Goal: Information Seeking & Learning: Obtain resource

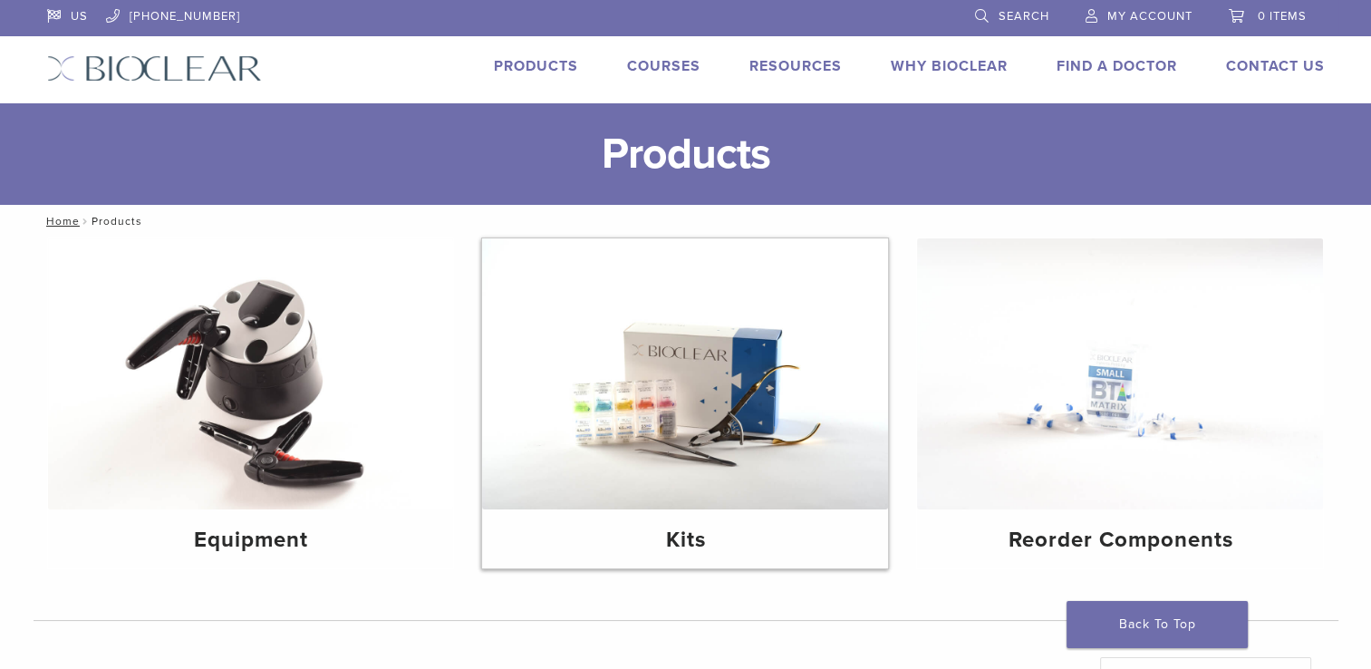
click at [656, 421] on img at bounding box center [685, 373] width 406 height 271
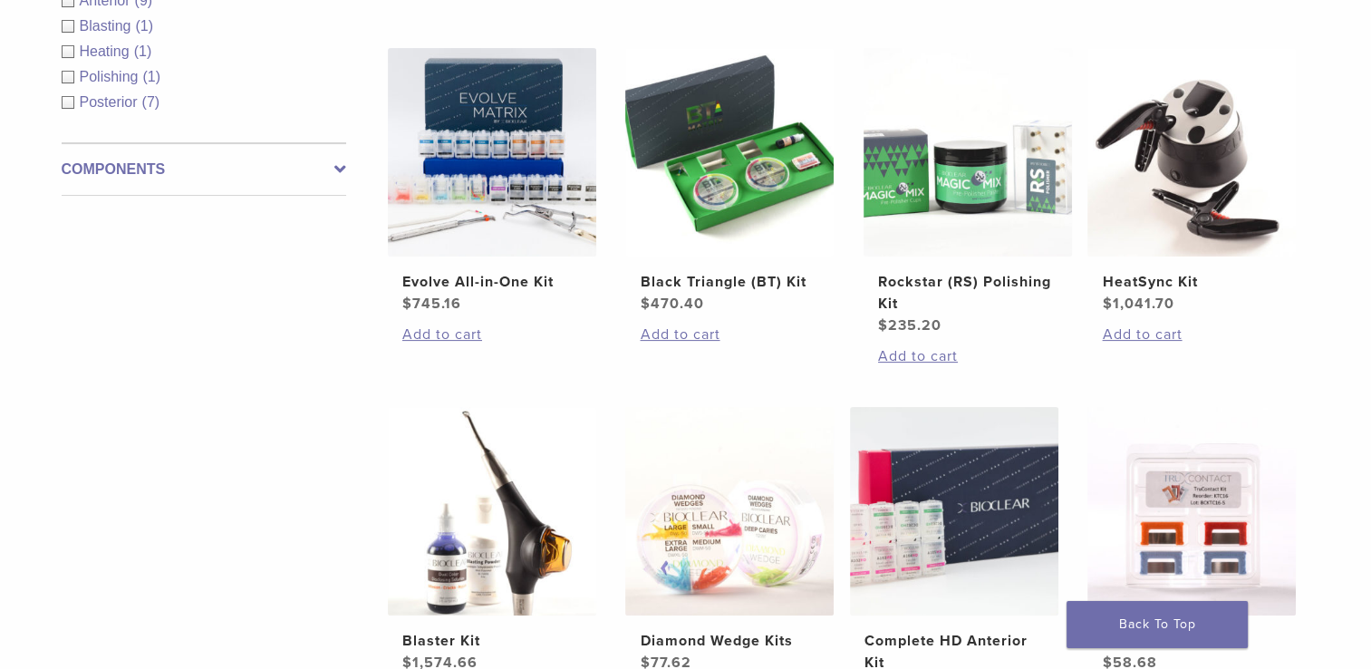
scroll to position [272, 0]
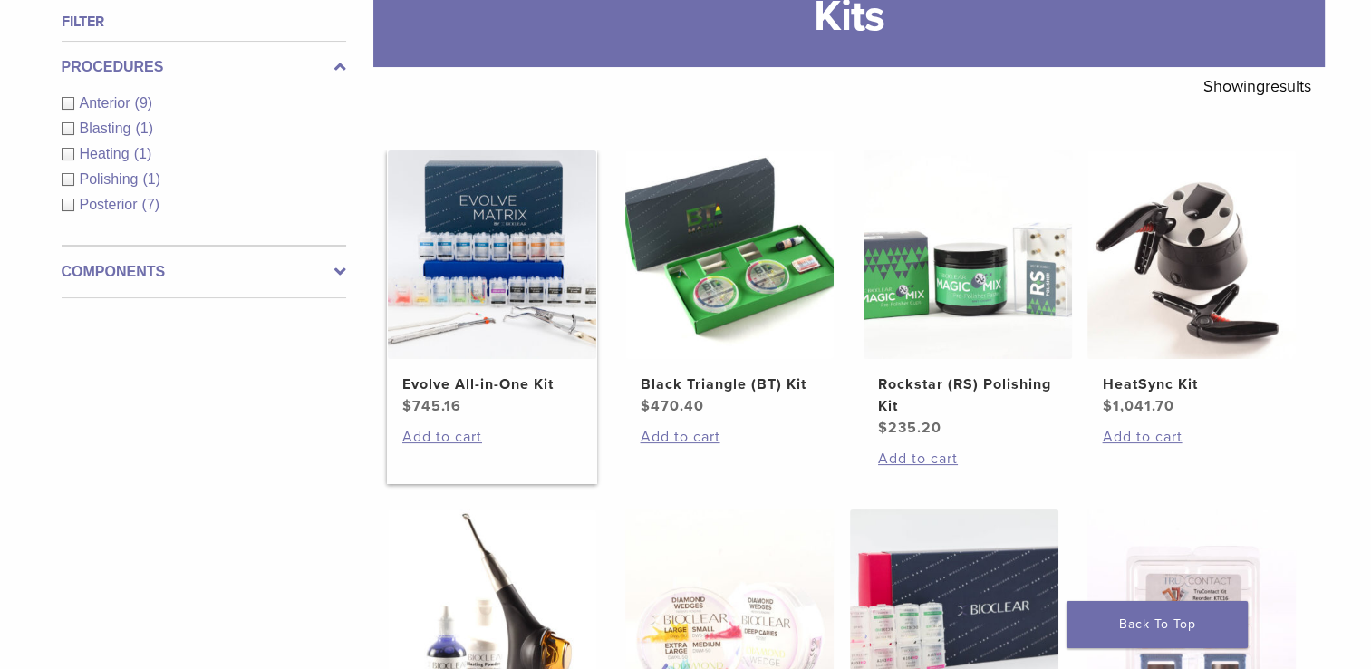
click at [525, 287] on img at bounding box center [492, 254] width 208 height 208
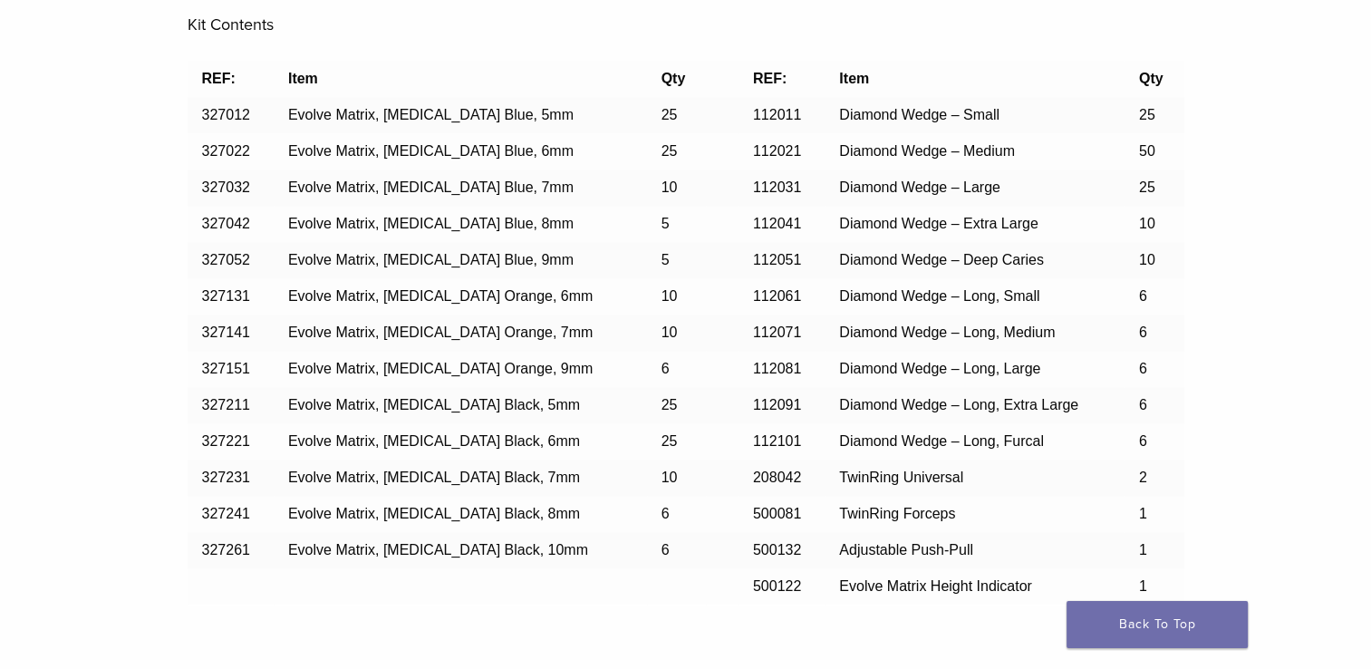
scroll to position [1631, 0]
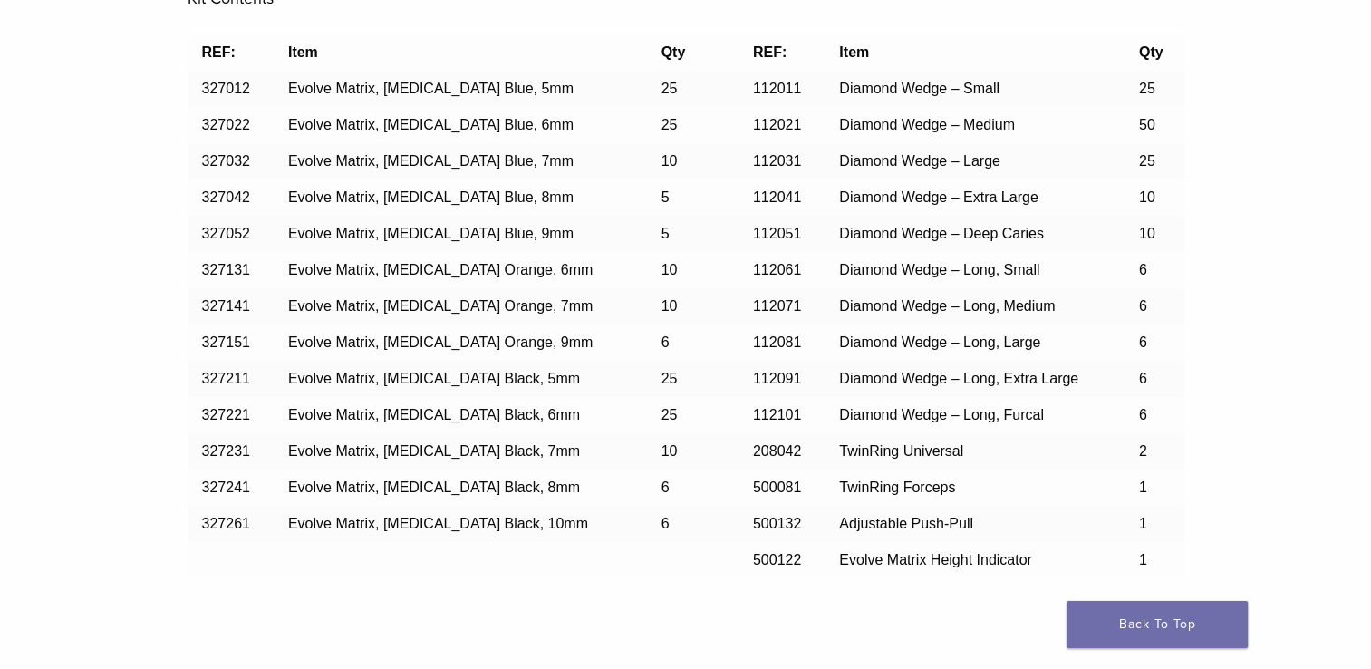
click at [111, 460] on div "Contents Related Items Contents Kit Contents REF: Item Qty REF: Item Qty 327012…" at bounding box center [686, 235] width 1278 height 875
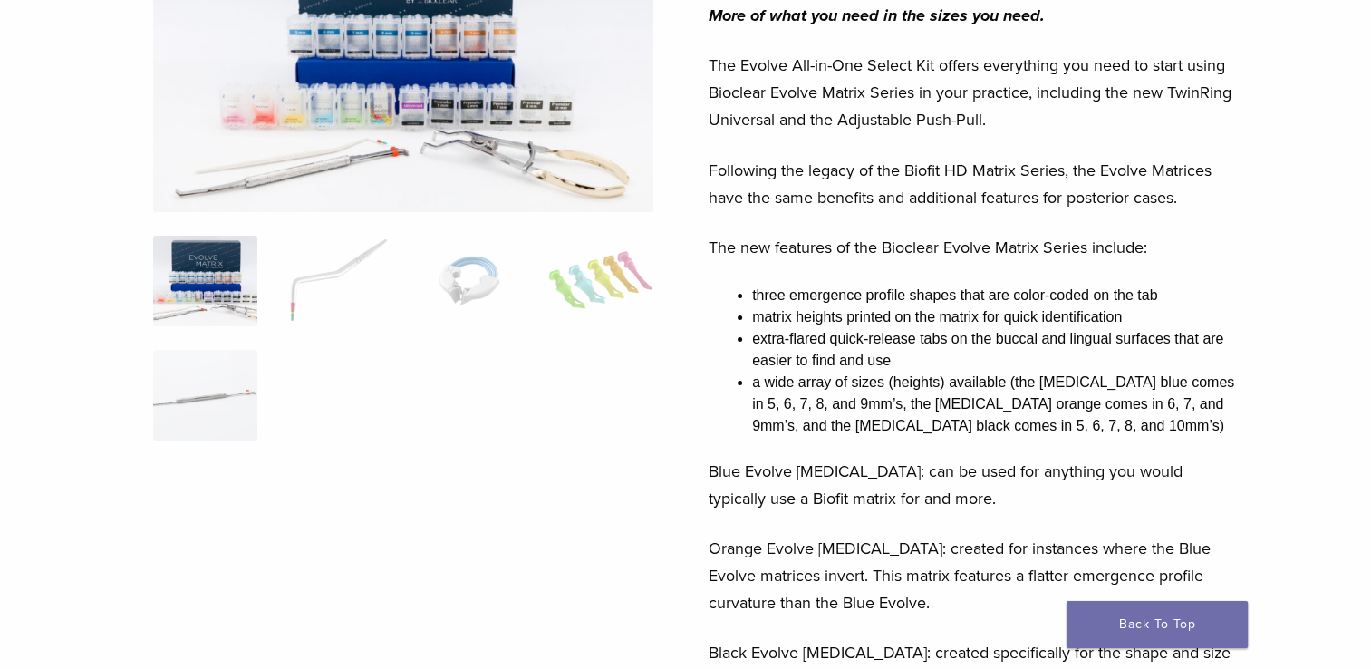
scroll to position [255, 0]
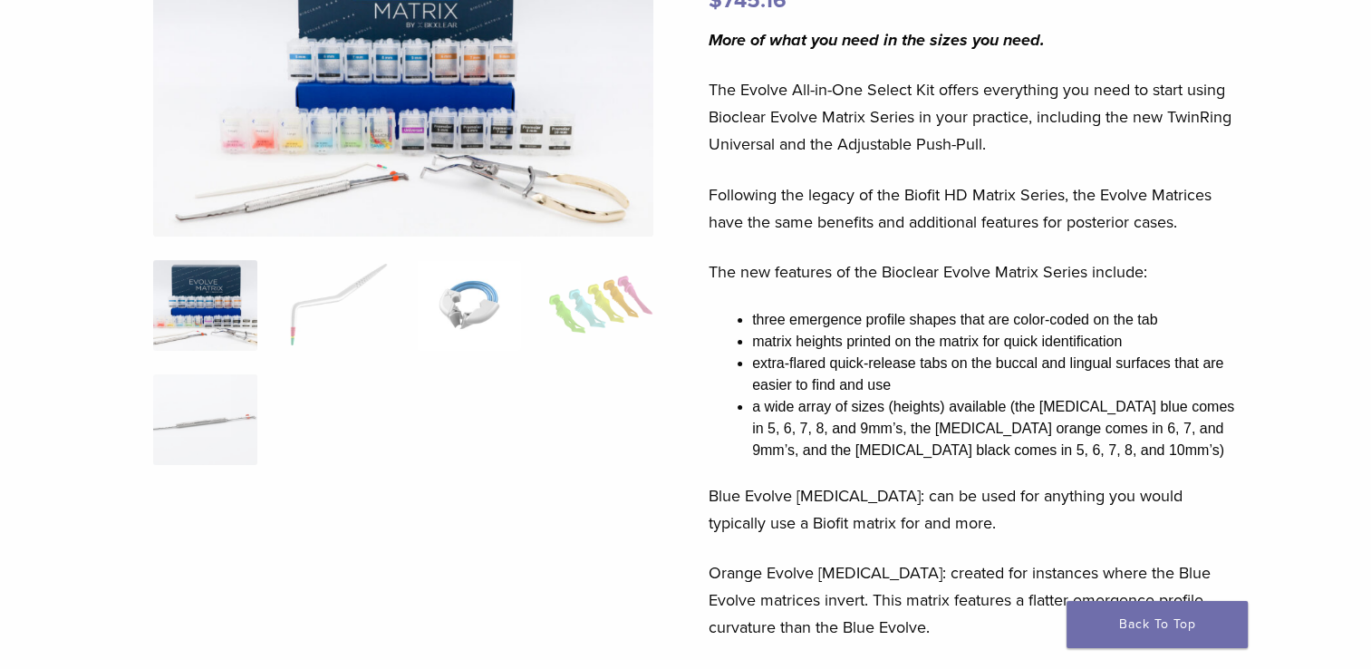
click at [432, 294] on img at bounding box center [469, 305] width 104 height 91
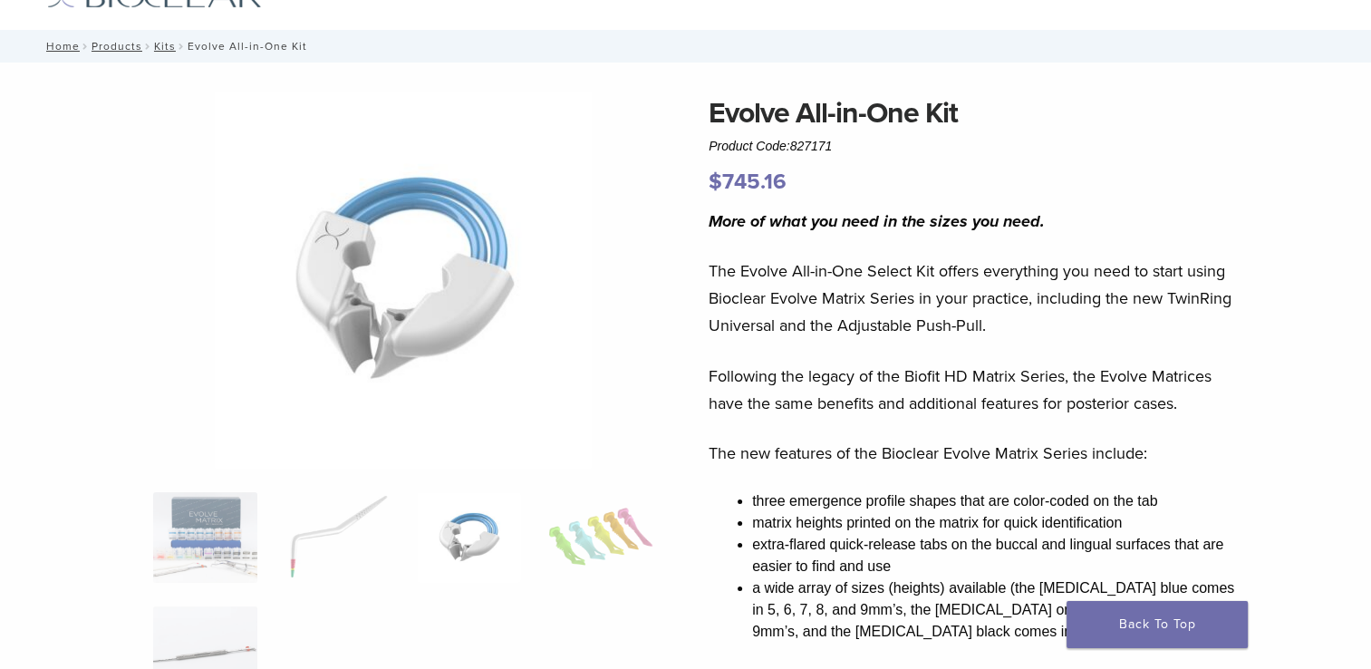
scroll to position [164, 0]
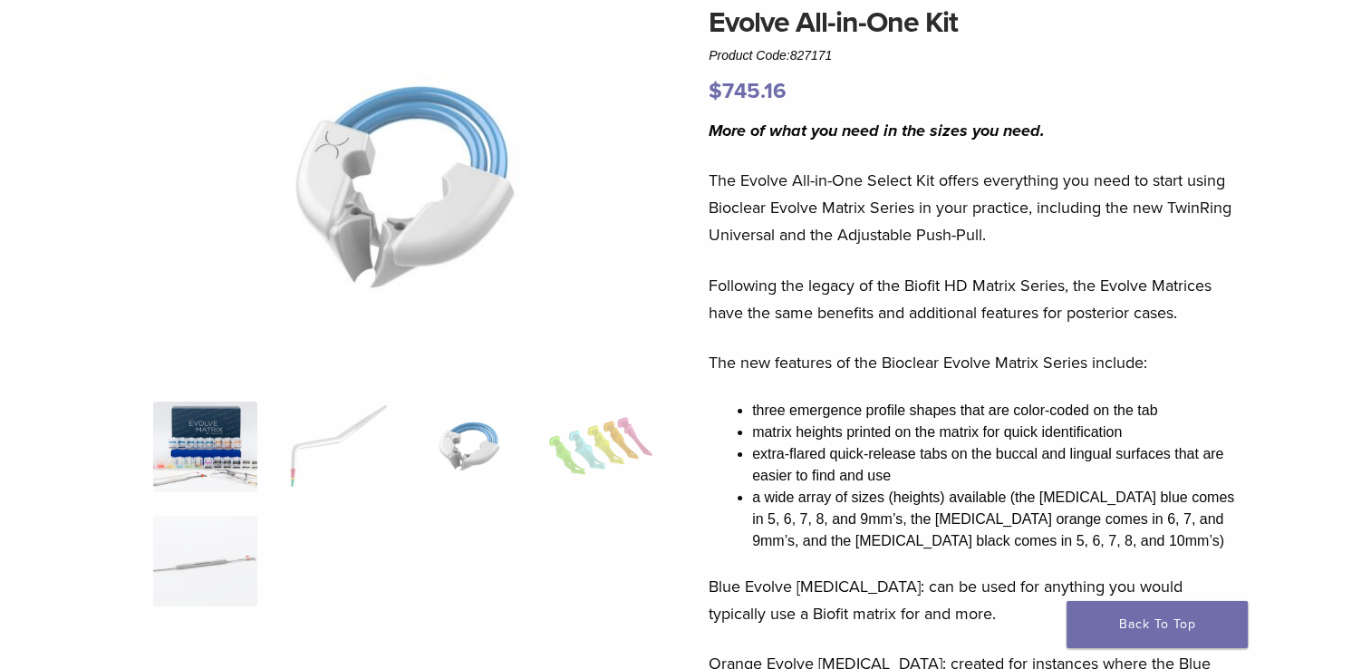
click at [215, 484] on img at bounding box center [205, 446] width 104 height 91
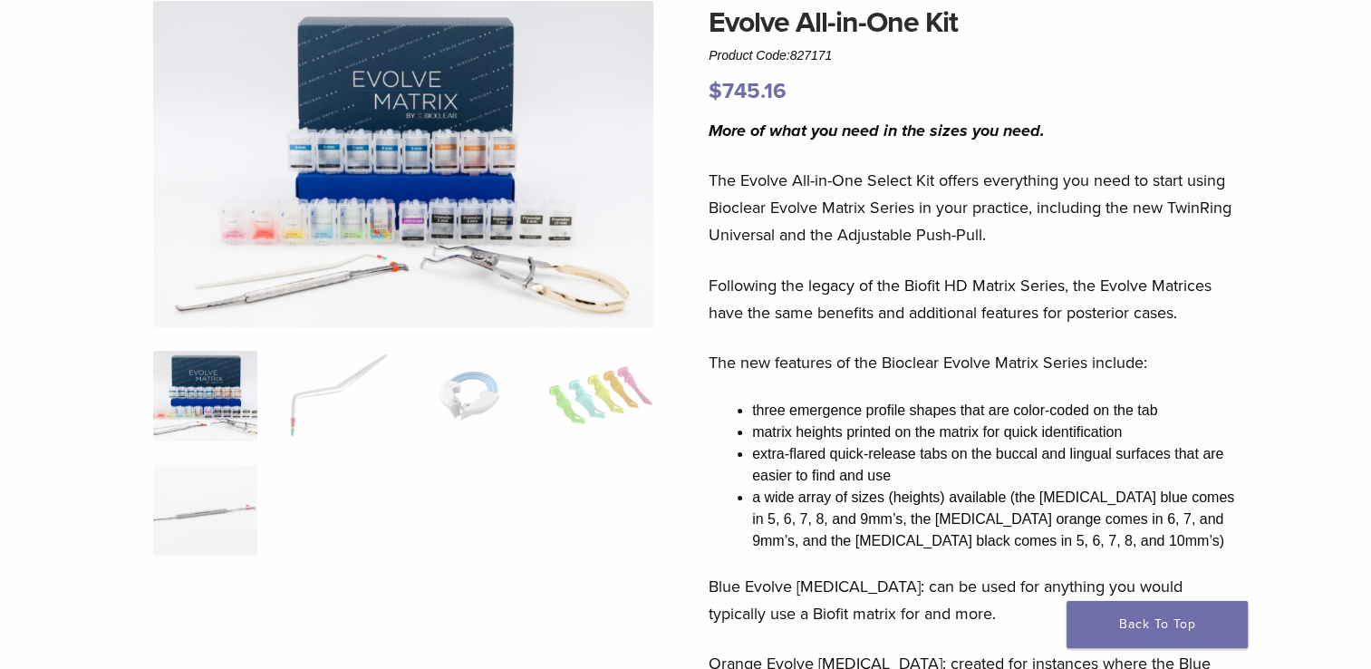
click at [387, 232] on img at bounding box center [403, 164] width 500 height 326
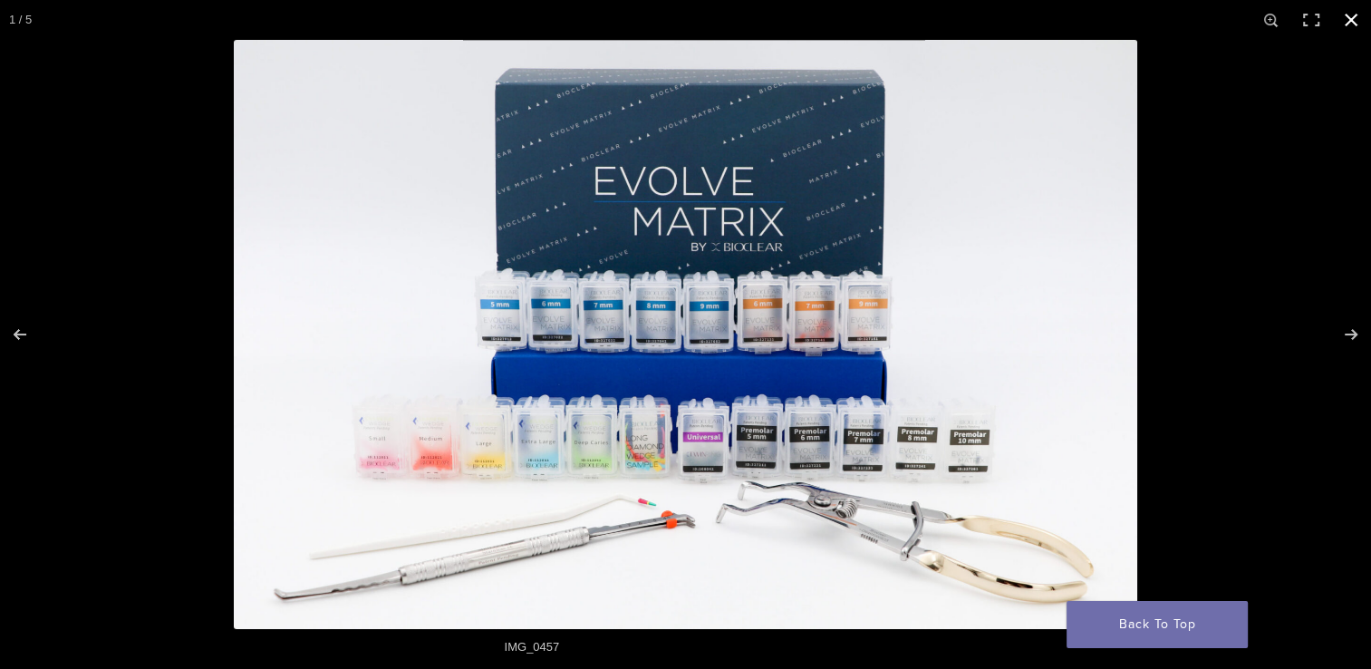
click at [1348, 19] on button "Close (Esc)" at bounding box center [1351, 20] width 40 height 40
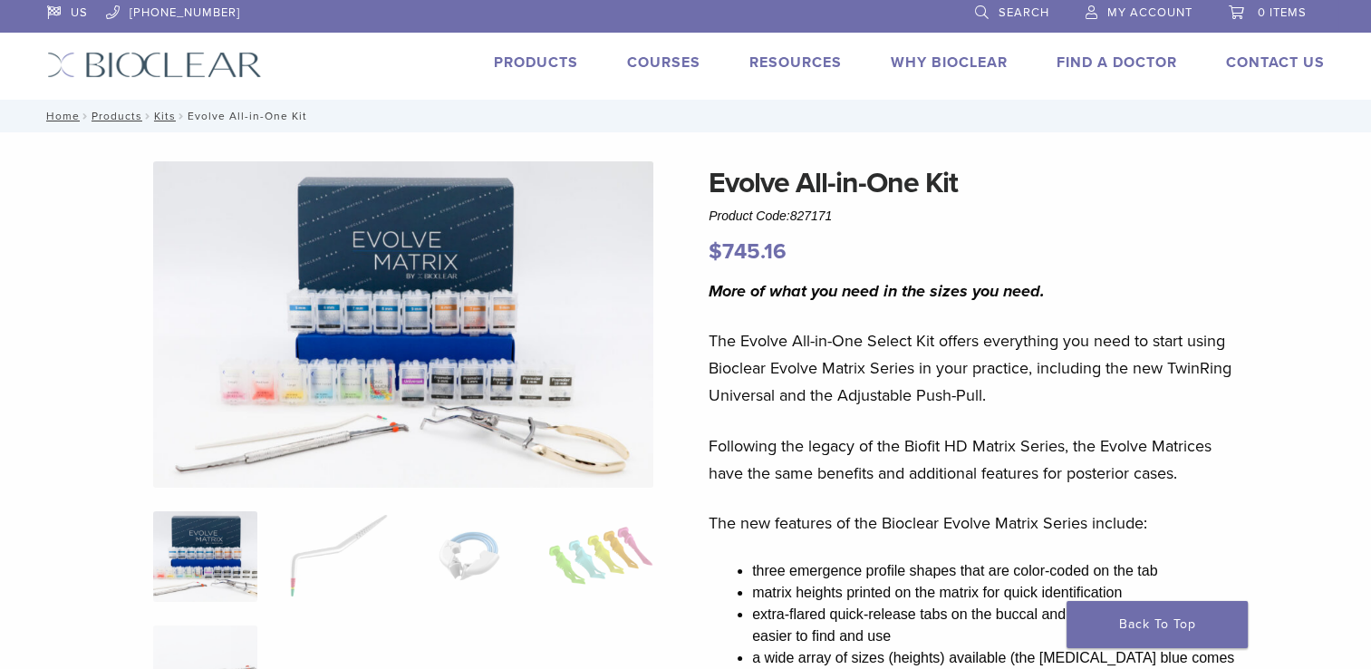
scroll to position [0, 0]
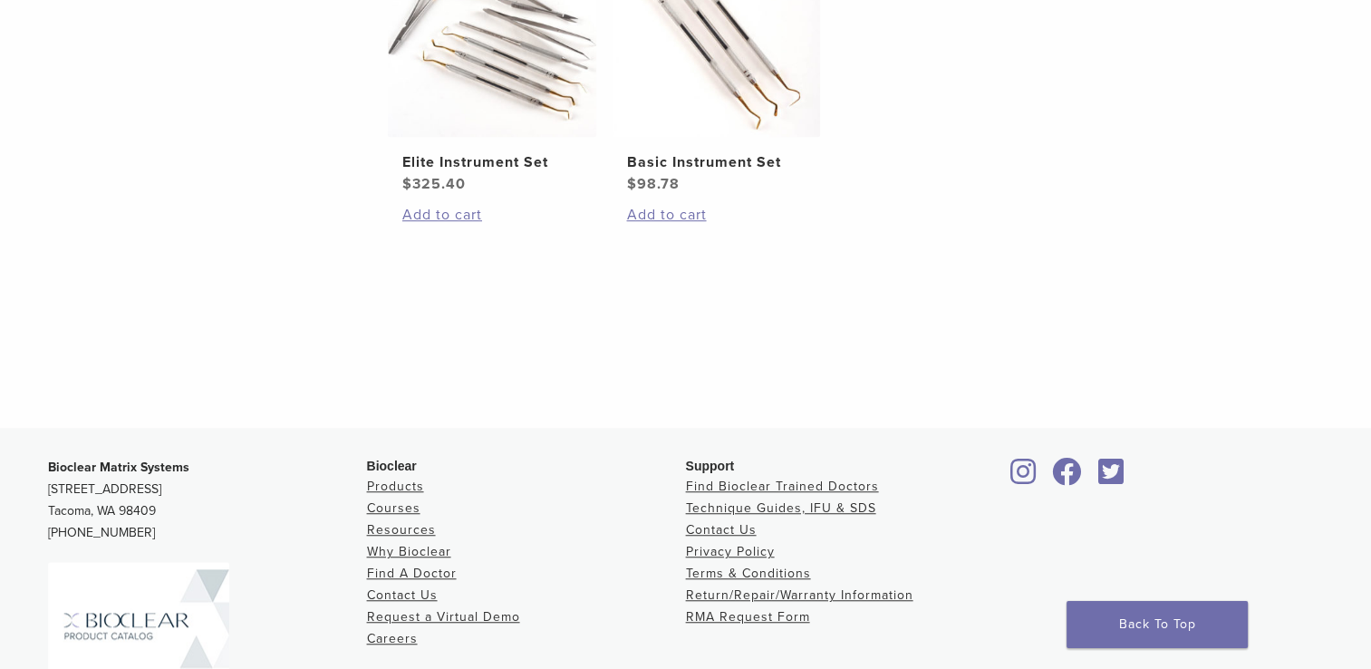
scroll to position [1334, 0]
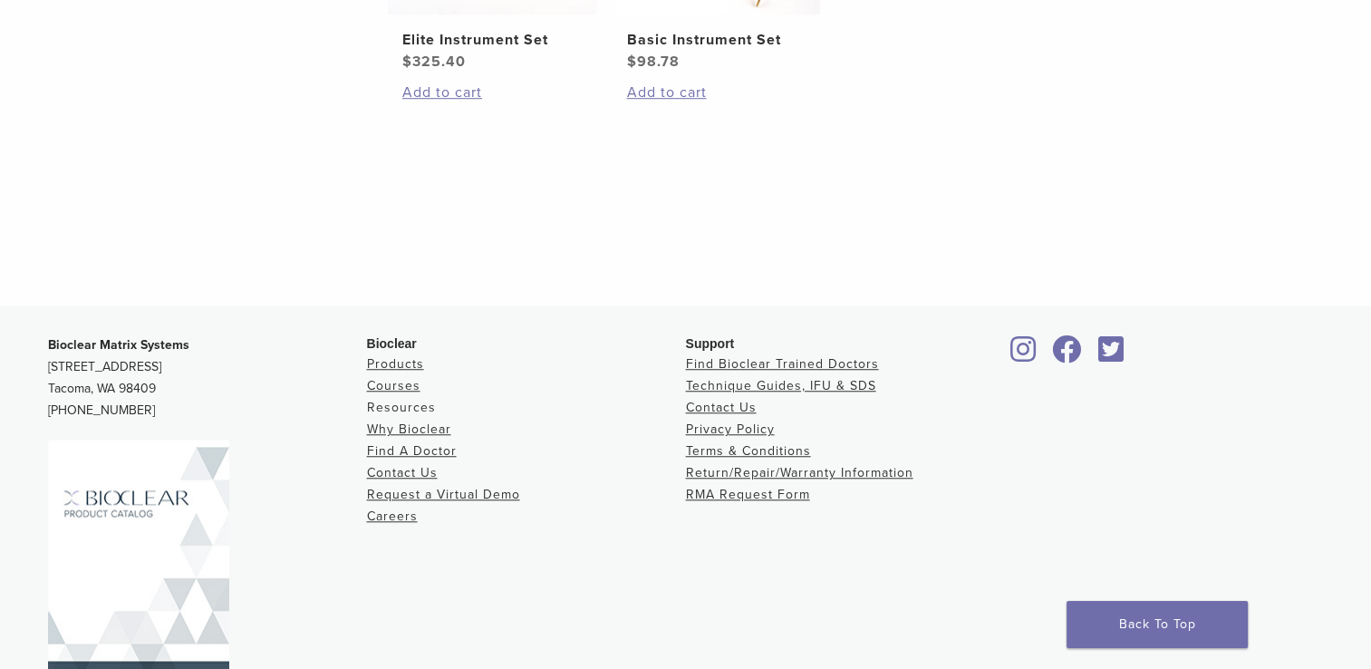
click at [394, 411] on link "Resources" at bounding box center [401, 407] width 69 height 15
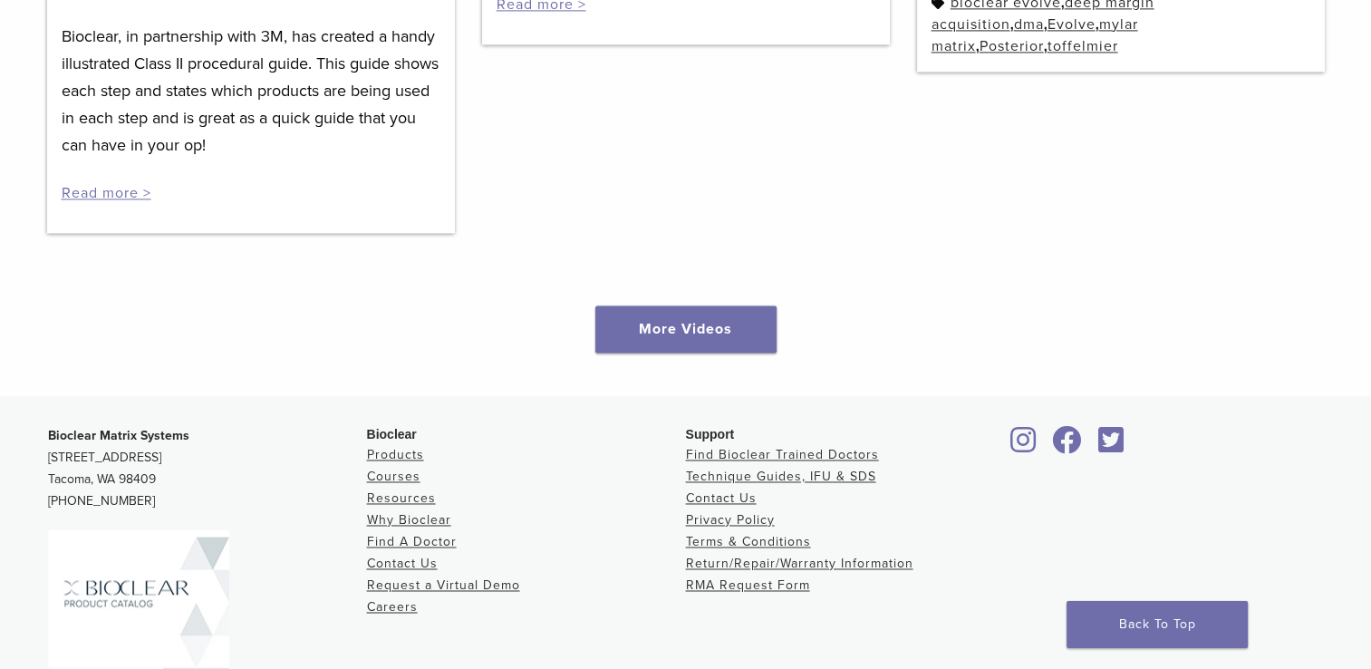
scroll to position [2537, 0]
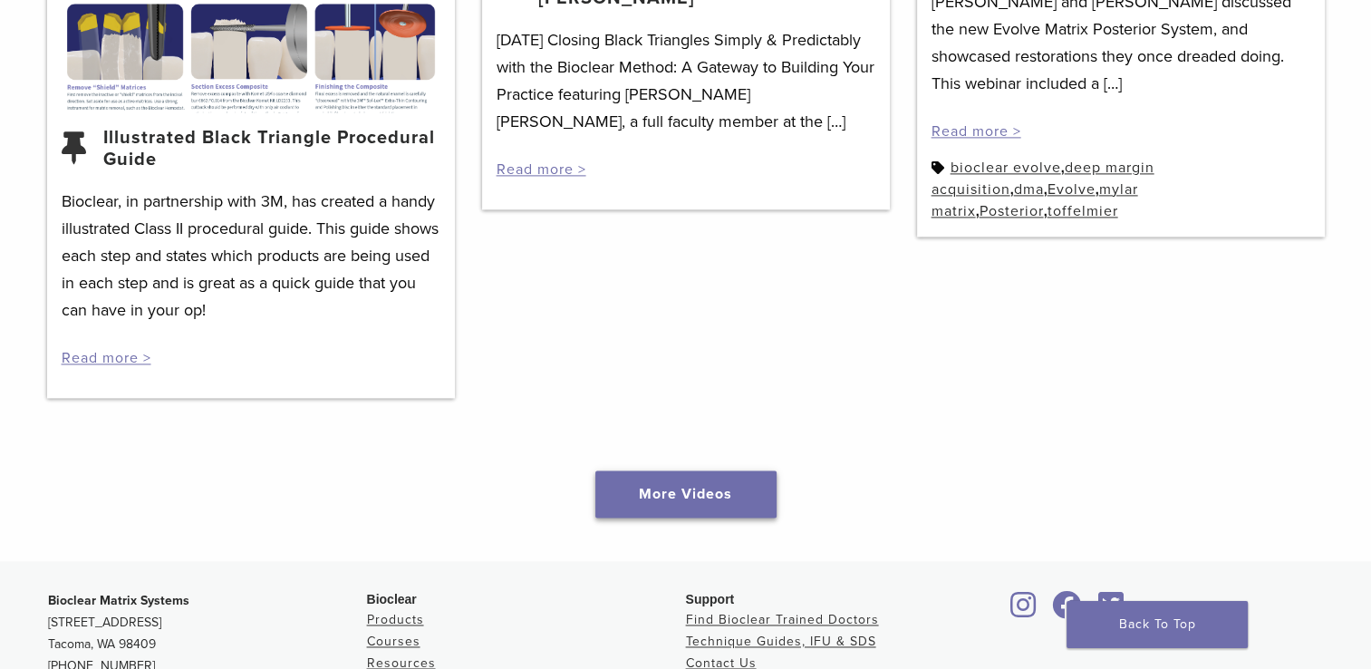
click at [682, 506] on link "More Videos" at bounding box center [685, 493] width 181 height 47
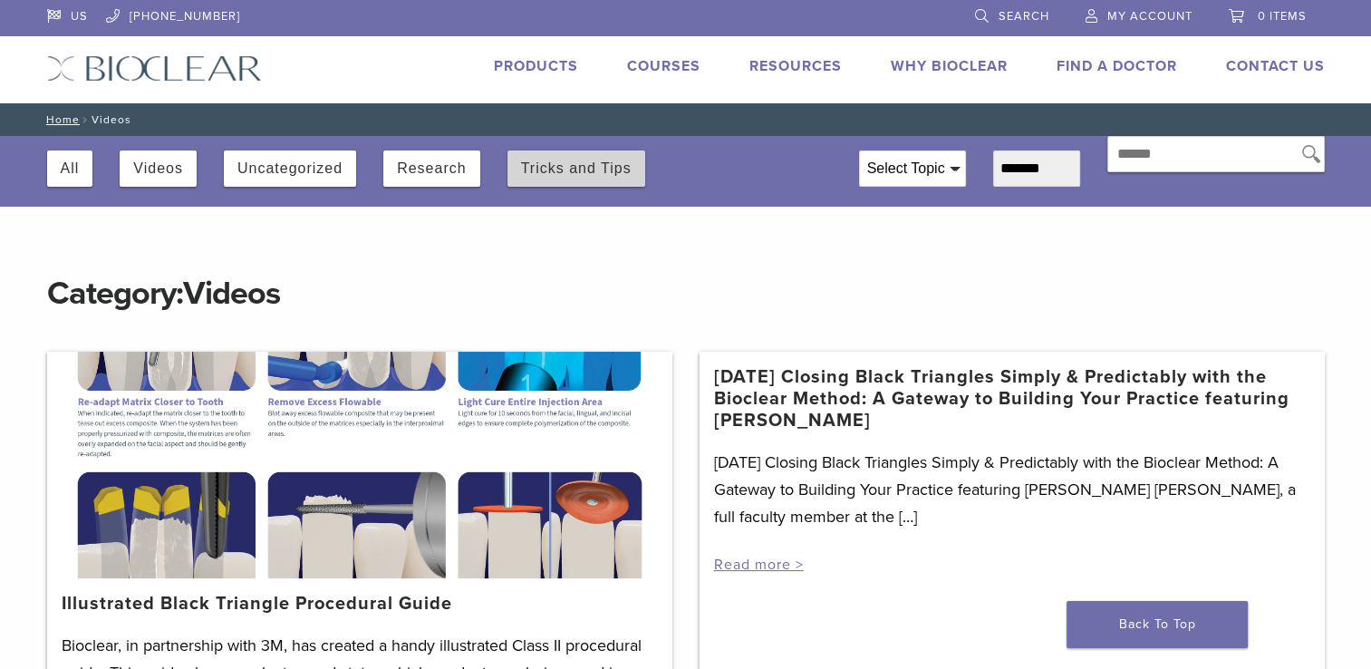
click at [606, 172] on button "Tricks and Tips" at bounding box center [576, 168] width 111 height 36
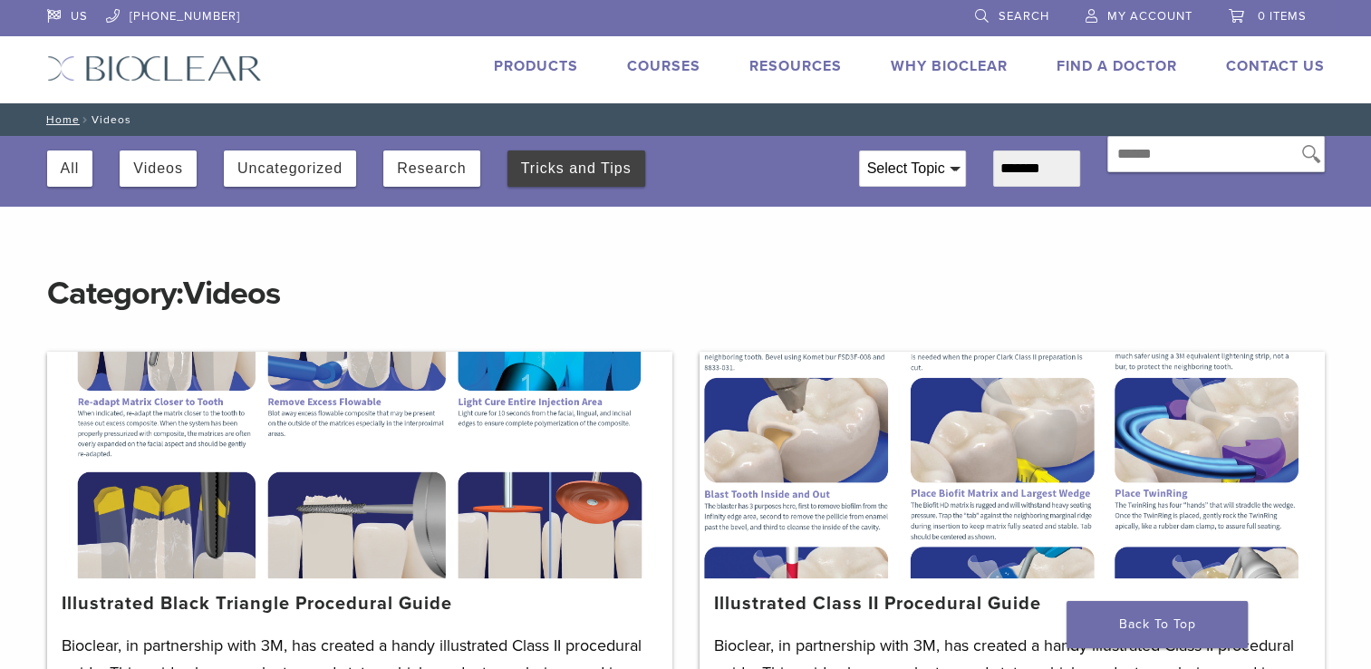
click at [659, 68] on link "Courses" at bounding box center [663, 66] width 73 height 18
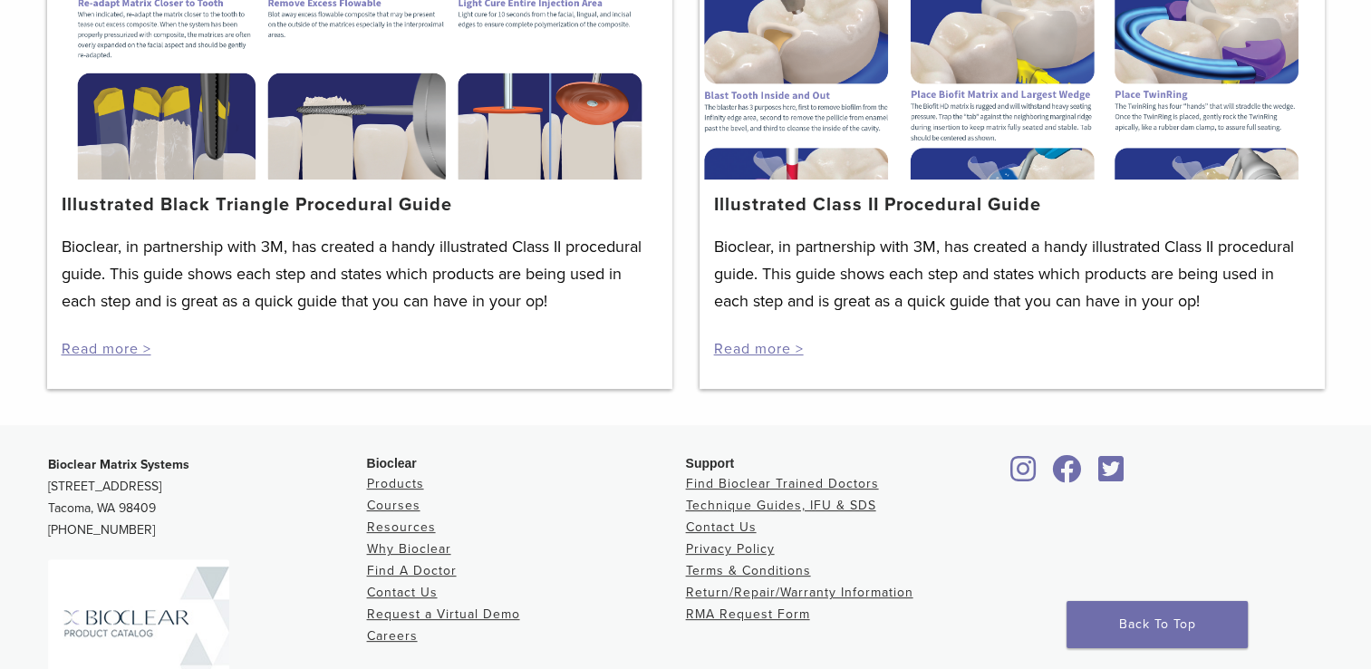
scroll to position [587, 0]
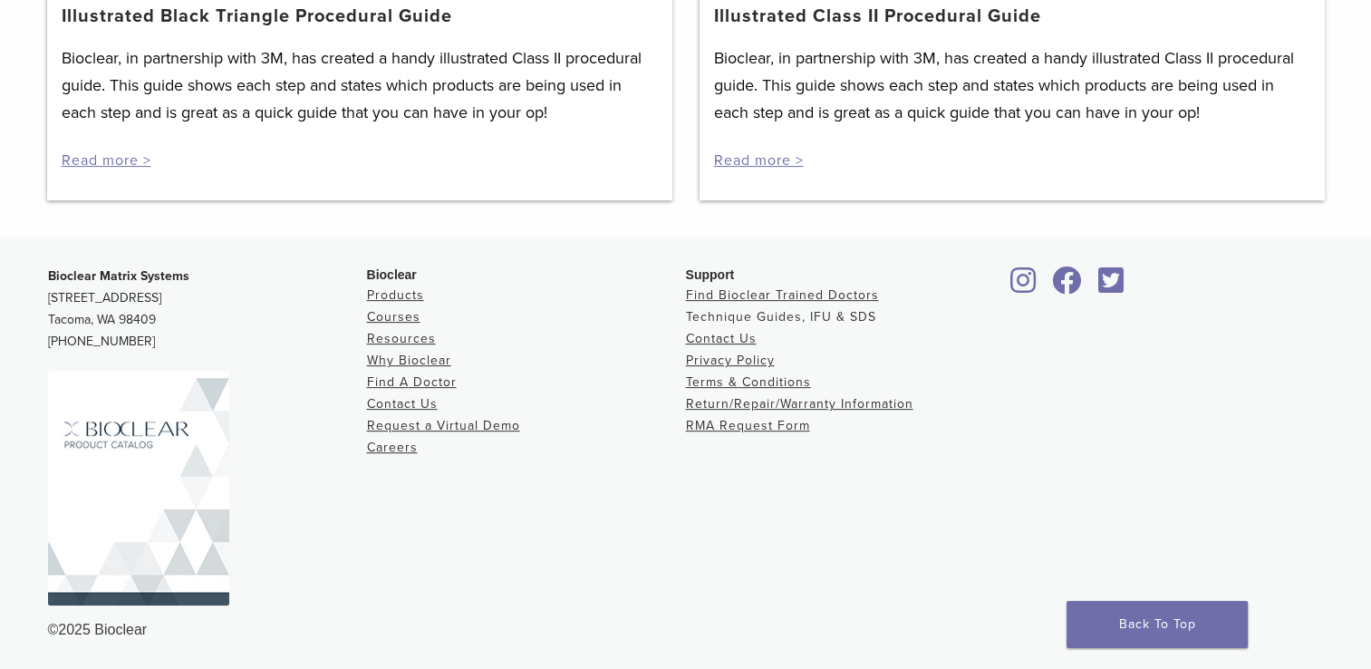
click at [768, 314] on link "Technique Guides, IFU & SDS" at bounding box center [781, 316] width 190 height 15
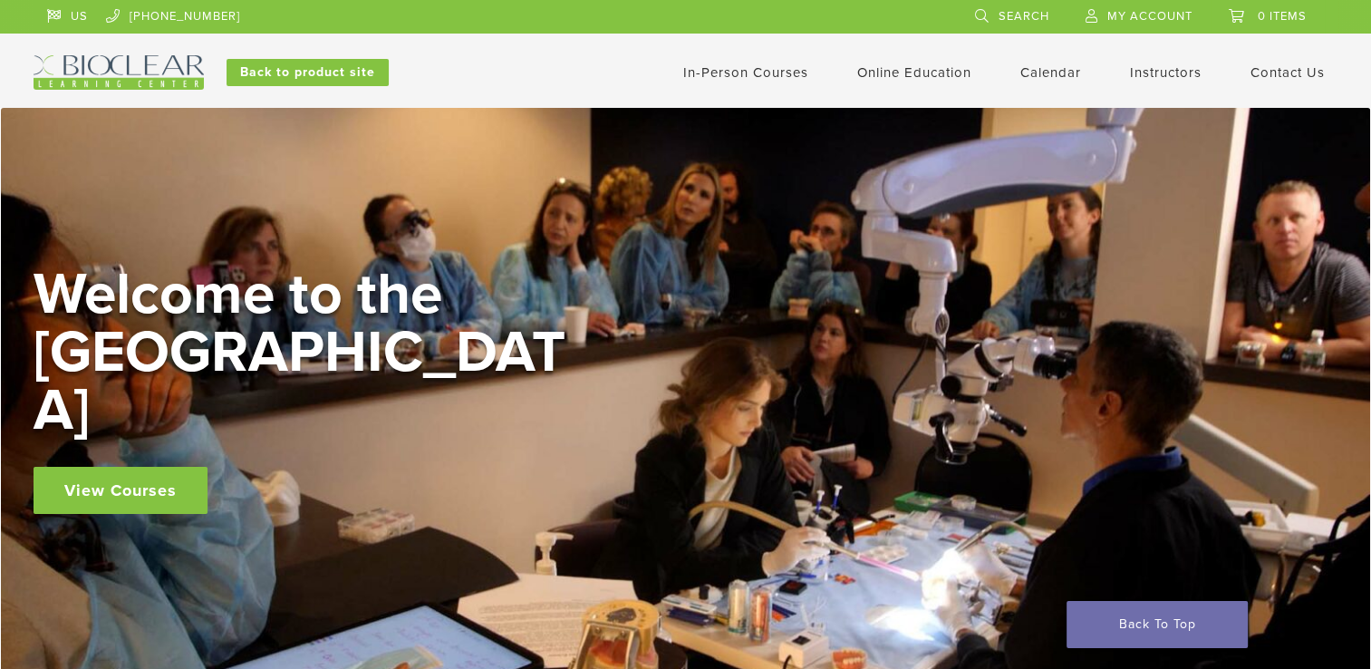
click at [145, 467] on link "View Courses" at bounding box center [121, 490] width 174 height 47
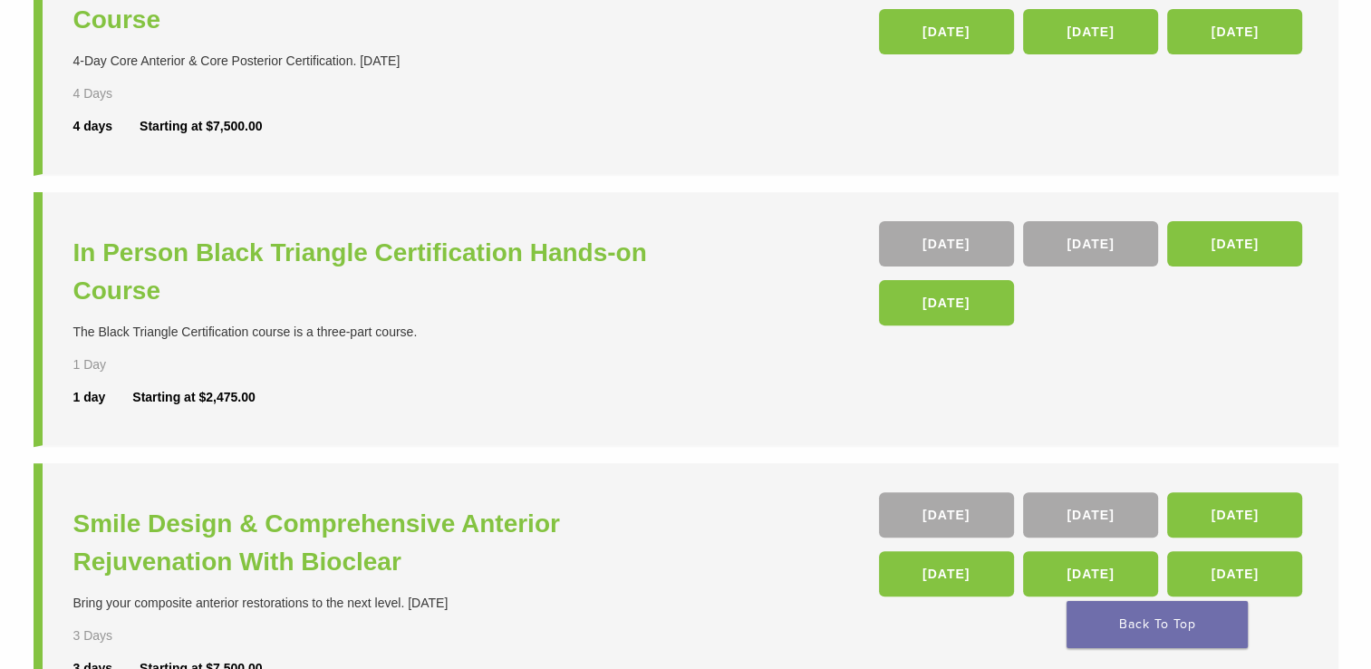
scroll to position [725, 0]
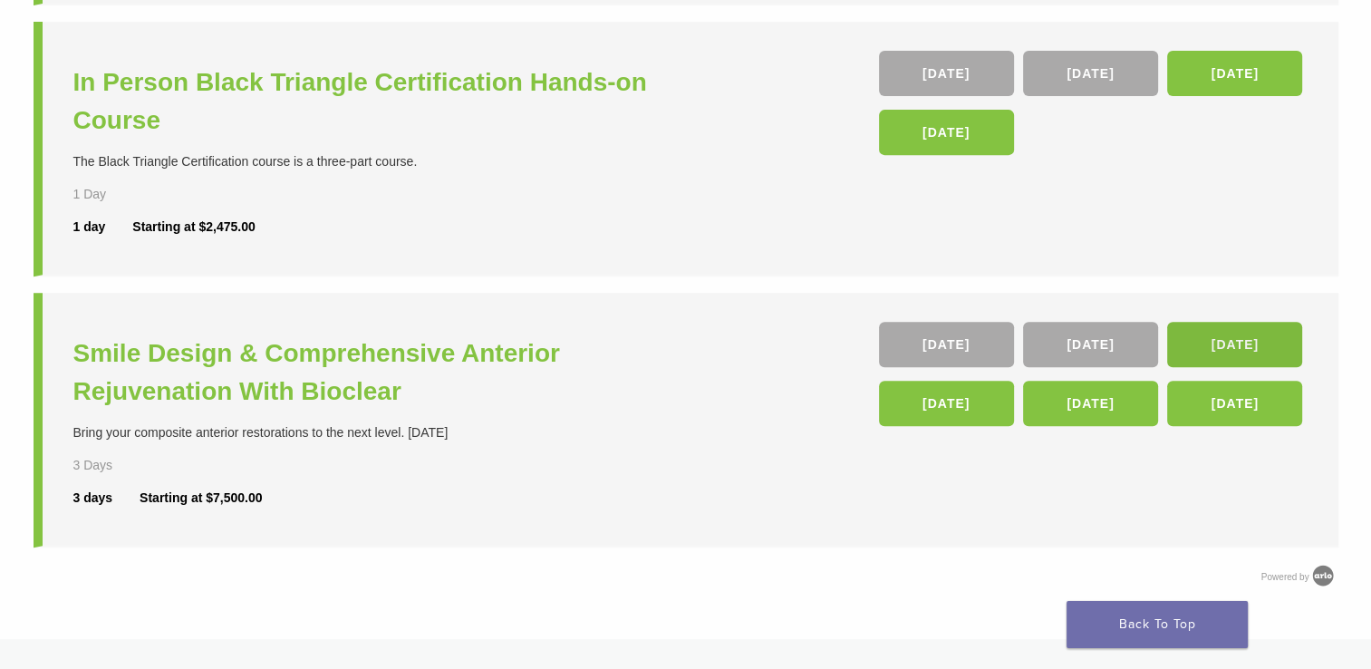
click at [1210, 340] on link "[DATE]" at bounding box center [1234, 344] width 135 height 45
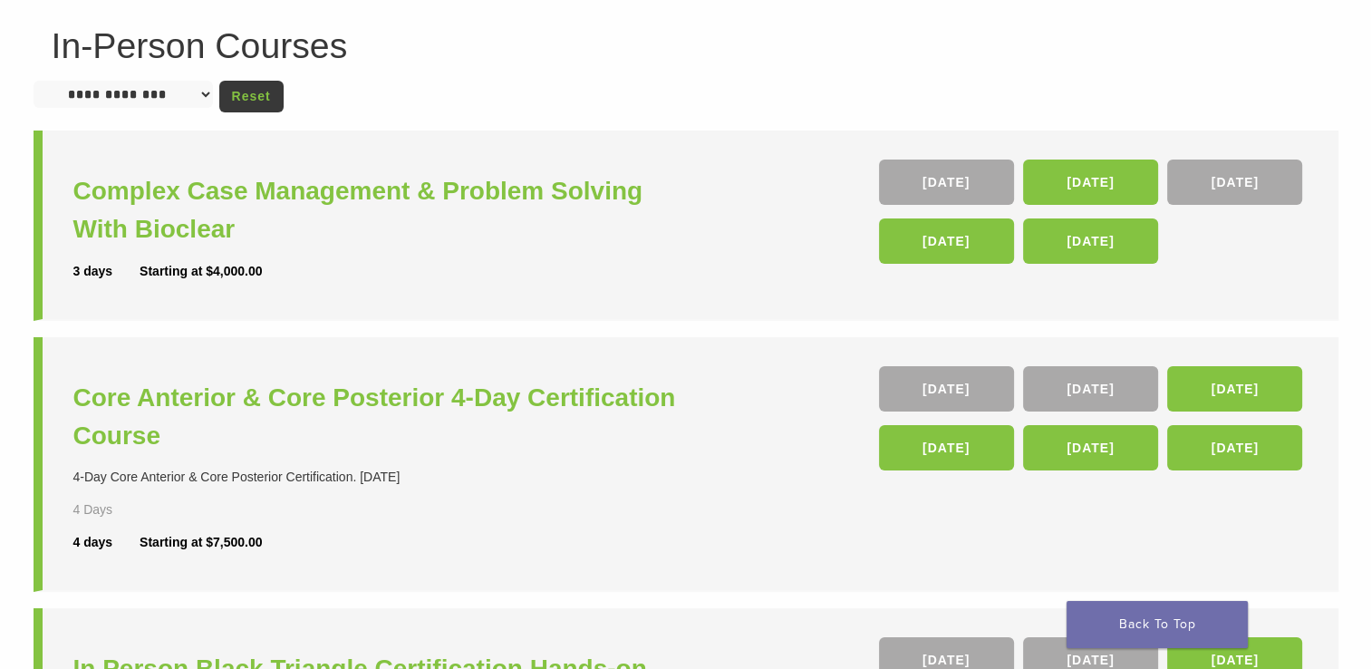
scroll to position [181, 0]
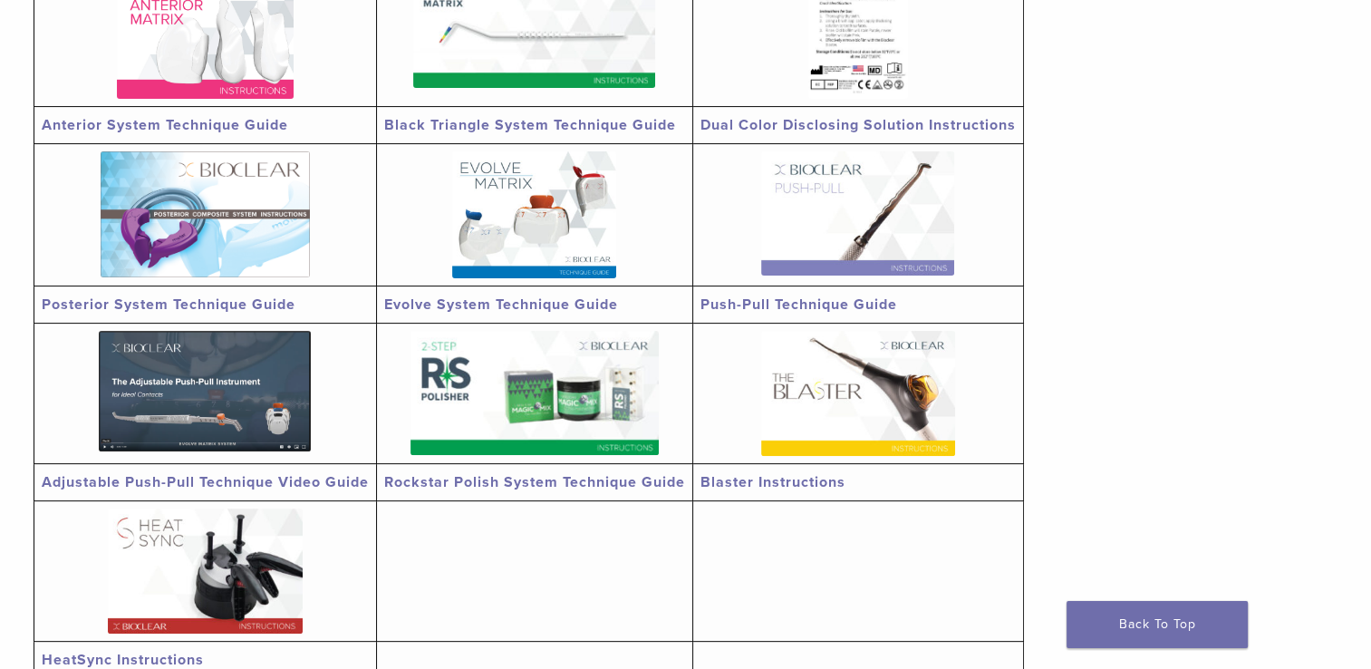
scroll to position [362, 0]
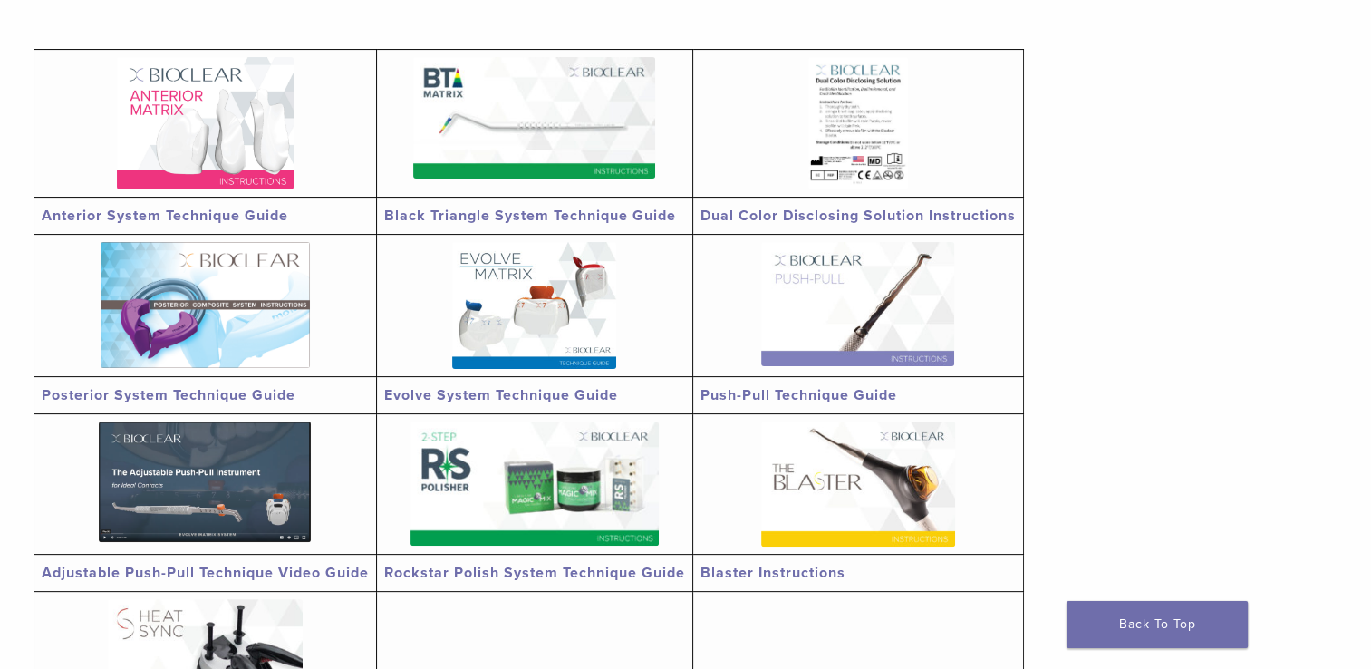
click at [277, 398] on link "Posterior System Technique Guide" at bounding box center [169, 395] width 254 height 18
click at [570, 325] on img at bounding box center [534, 305] width 164 height 127
click at [182, 105] on img at bounding box center [205, 123] width 177 height 132
click at [566, 132] on img at bounding box center [534, 117] width 242 height 121
